Goal: Information Seeking & Learning: Learn about a topic

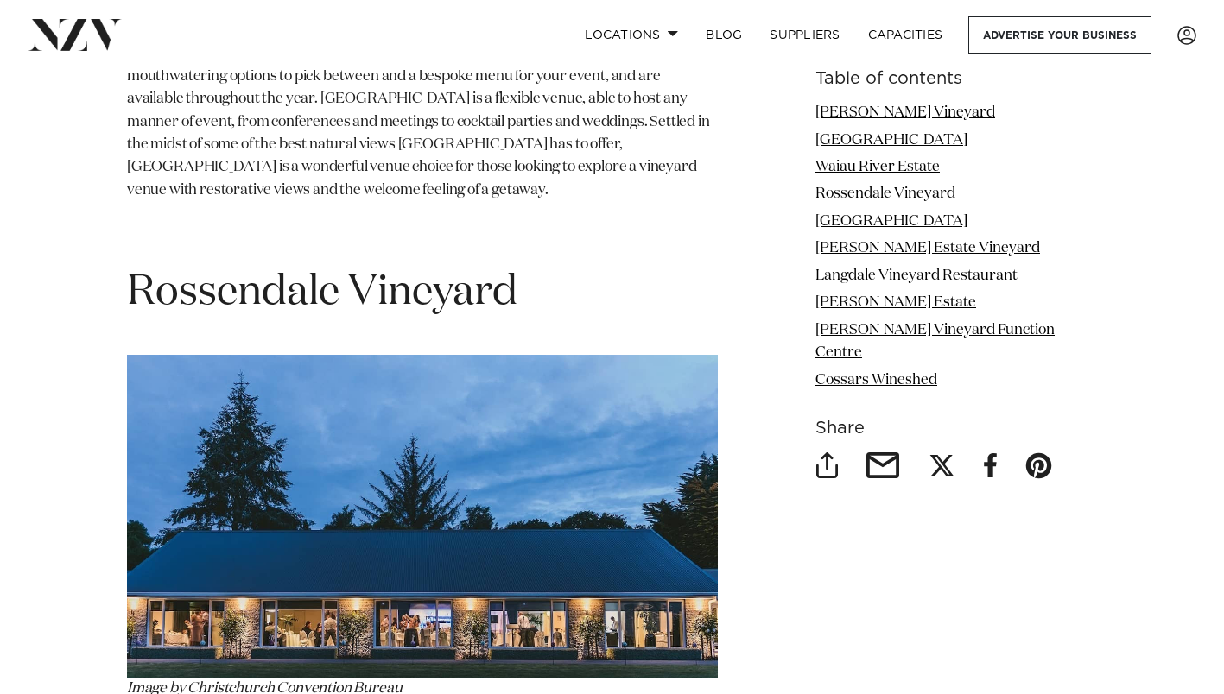
scroll to position [4436, 0]
click at [346, 409] on img at bounding box center [422, 515] width 591 height 323
drag, startPoint x: 932, startPoint y: 195, endPoint x: 888, endPoint y: 191, distance: 44.3
click at [888, 191] on link "Rossendale Vineyard" at bounding box center [885, 194] width 140 height 15
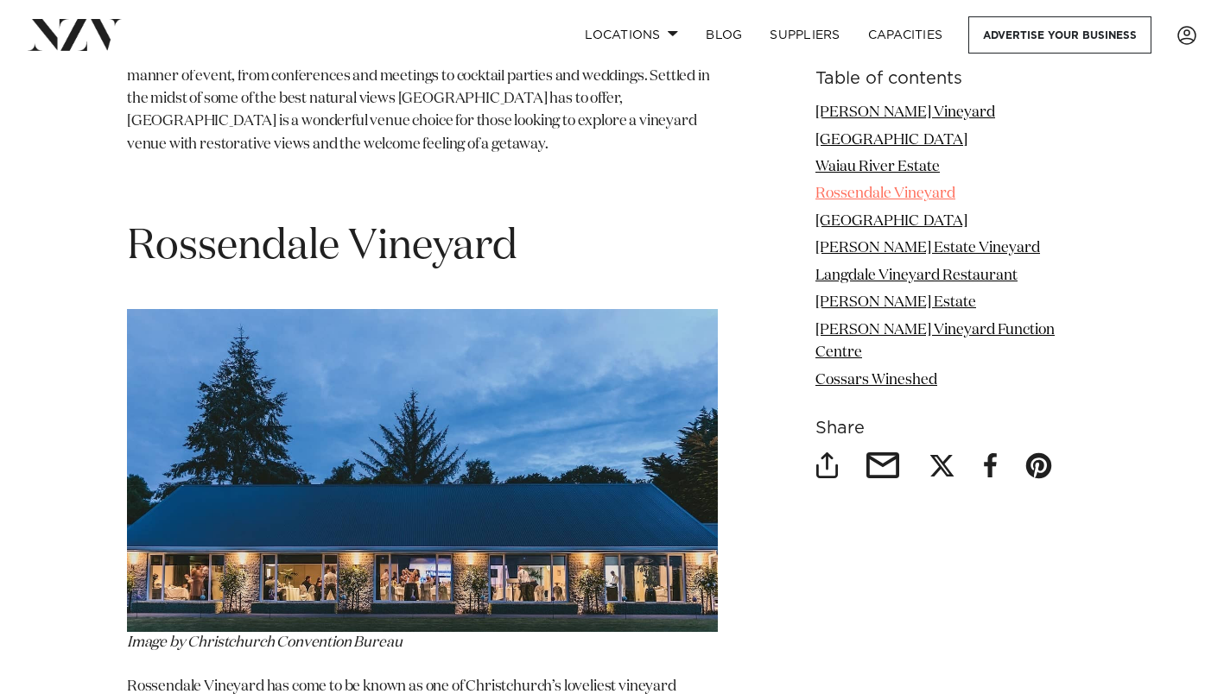
click at [888, 191] on link "Rossendale Vineyard" at bounding box center [885, 194] width 140 height 15
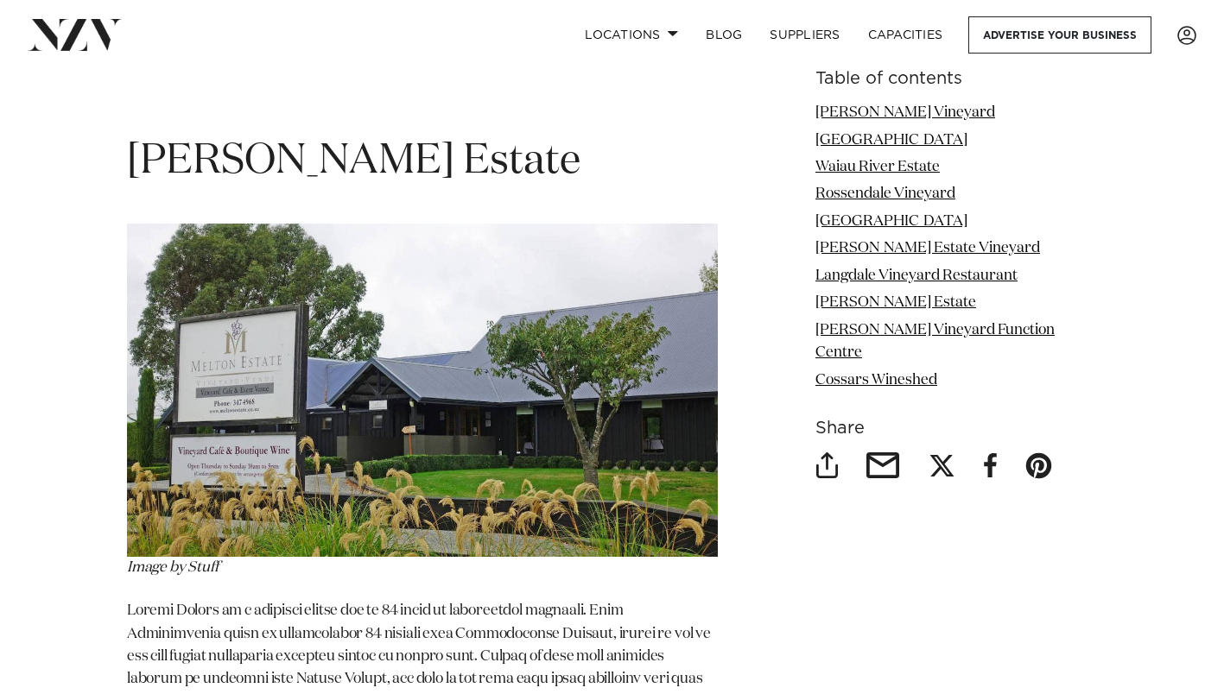
scroll to position [7959, 0]
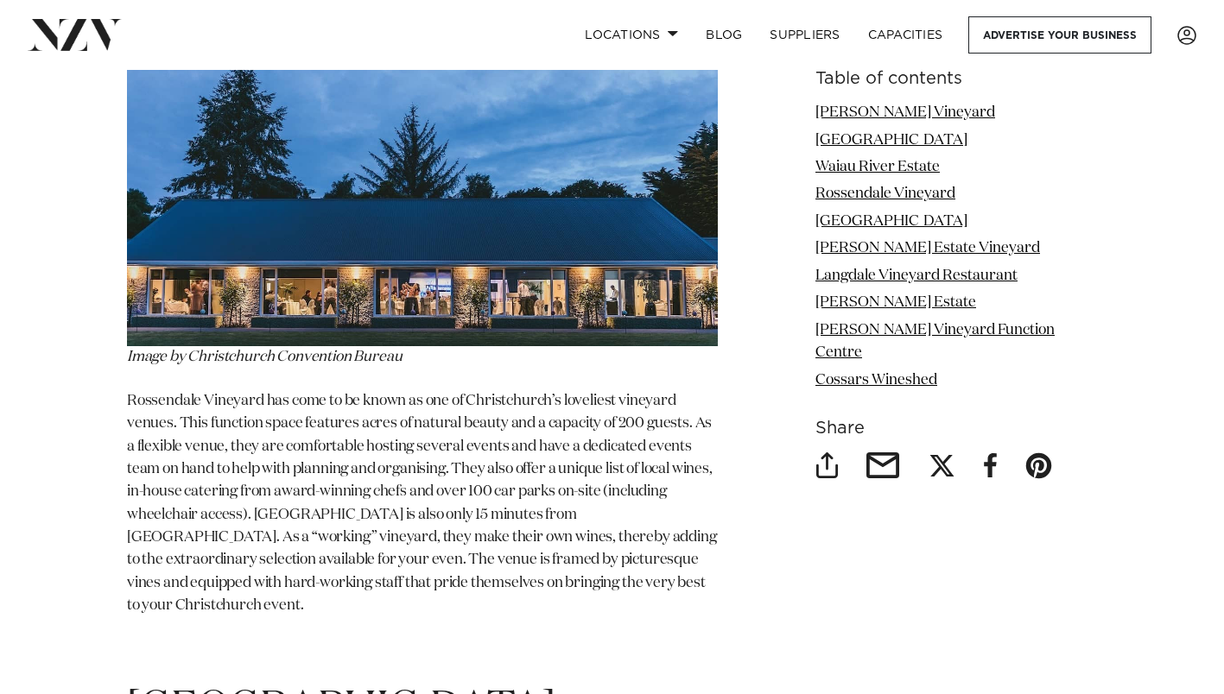
scroll to position [4451, 0]
